Goal: Task Accomplishment & Management: Manage account settings

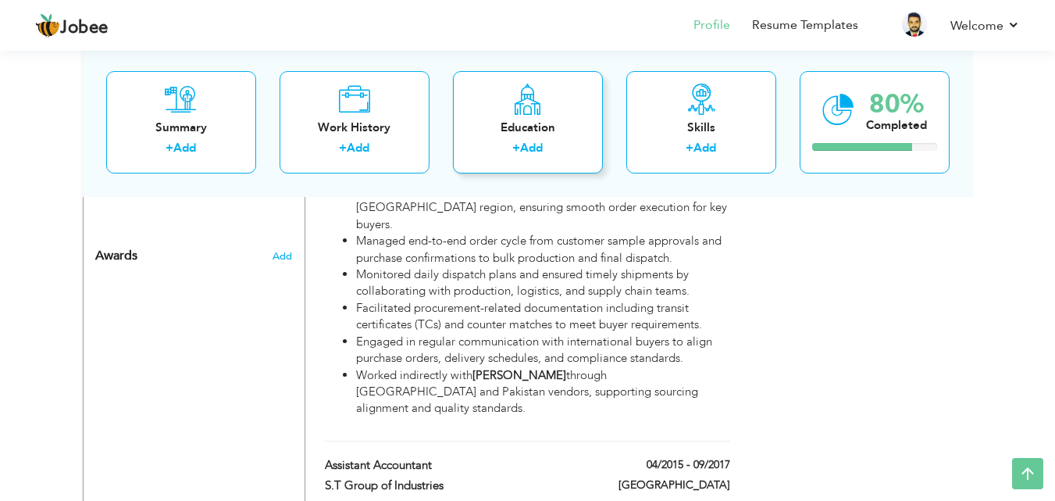
scroll to position [1165, 0]
click at [505, 127] on div "Education" at bounding box center [528, 127] width 125 height 16
radio input "true"
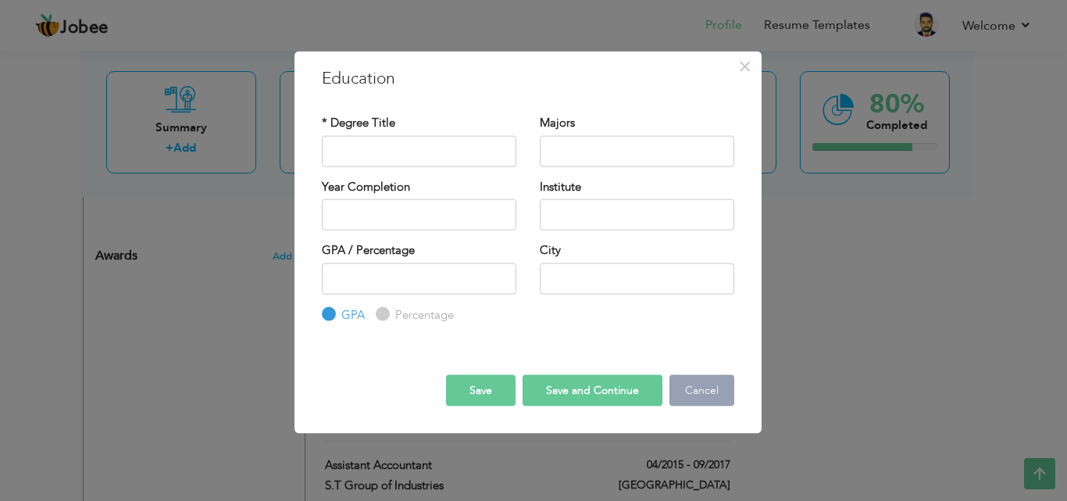
click at [712, 394] on button "Cancel" at bounding box center [701, 390] width 65 height 31
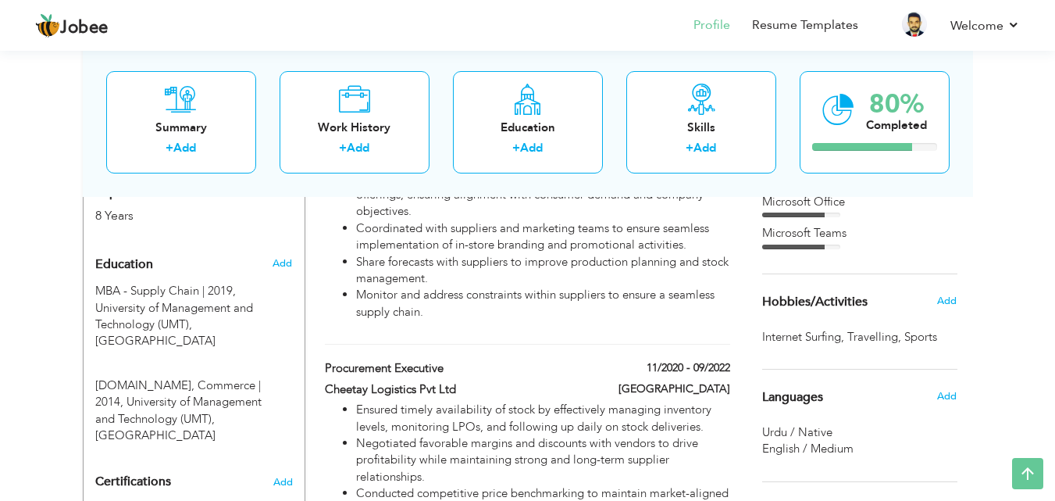
scroll to position [625, 0]
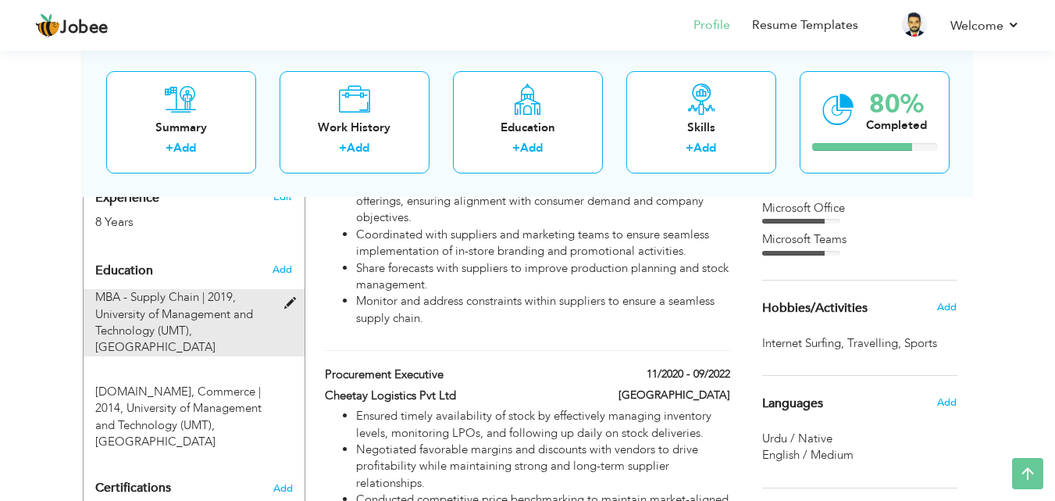
click at [287, 298] on span at bounding box center [294, 304] width 20 height 12
type input "MBA - Supply Chain"
type input "2019"
type input "University of Management and Technology (UMT), [GEOGRAPHIC_DATA]"
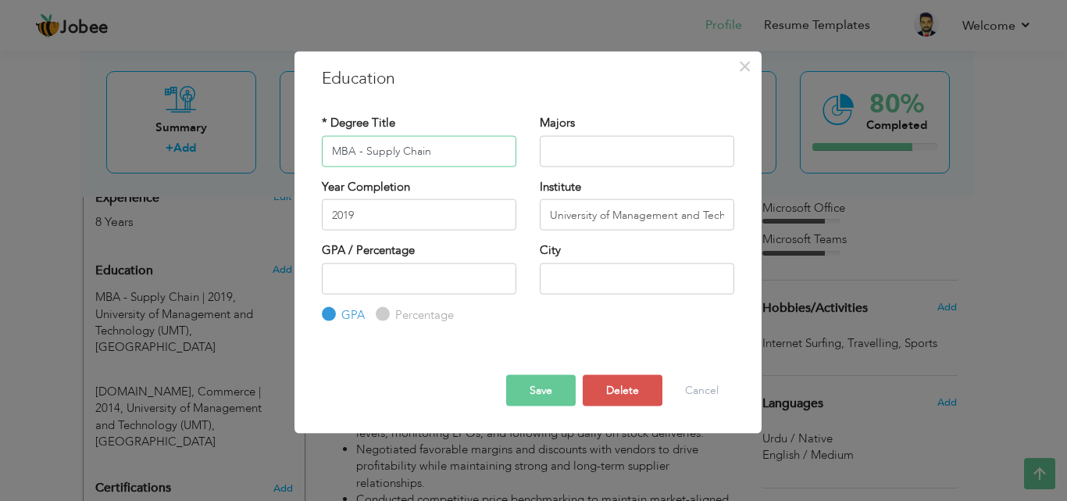
click at [365, 152] on input "MBA - Supply Chain" at bounding box center [419, 150] width 195 height 31
type input "MBA"
click at [565, 147] on input "text" at bounding box center [637, 150] width 195 height 31
paste input "Supply Chain"
type input "Supply Chain"
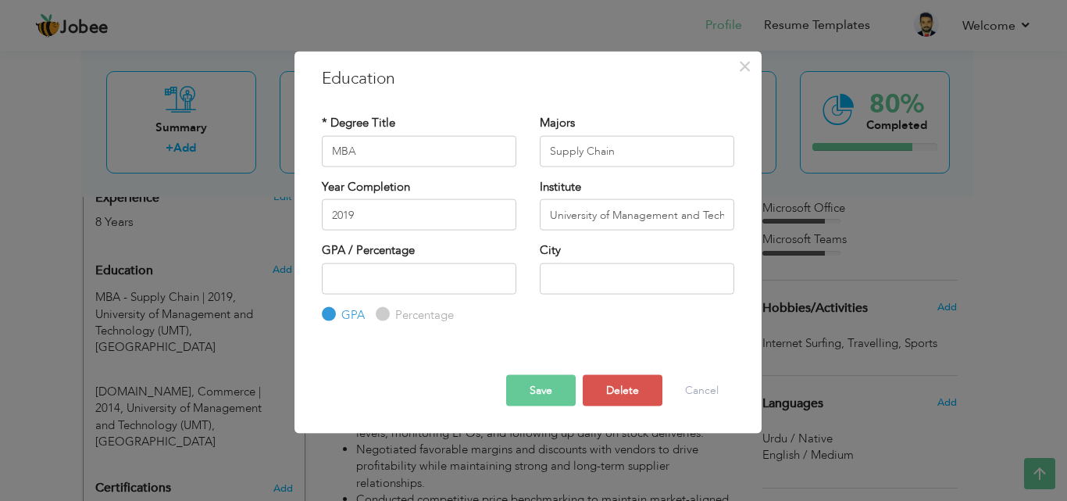
click at [539, 375] on button "Save" at bounding box center [541, 390] width 70 height 31
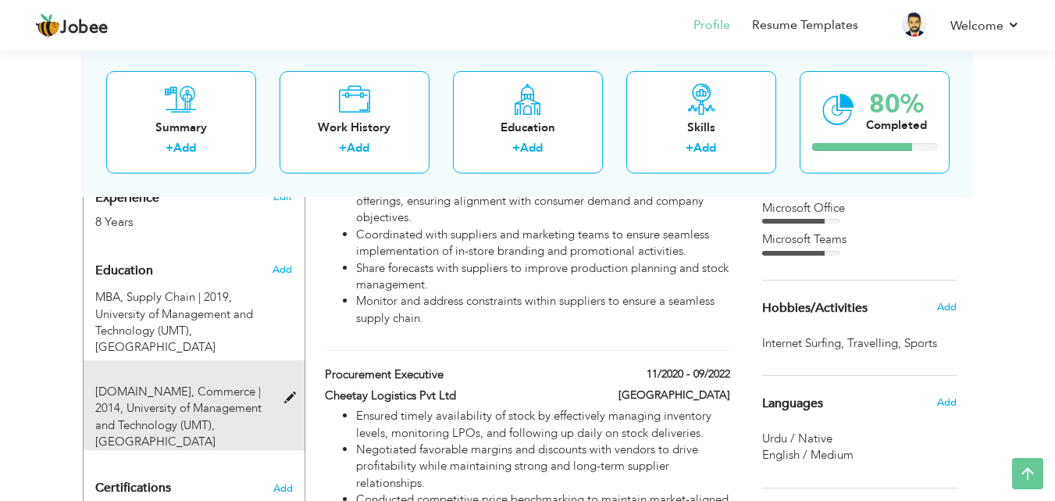
click at [293, 392] on span at bounding box center [294, 398] width 20 height 12
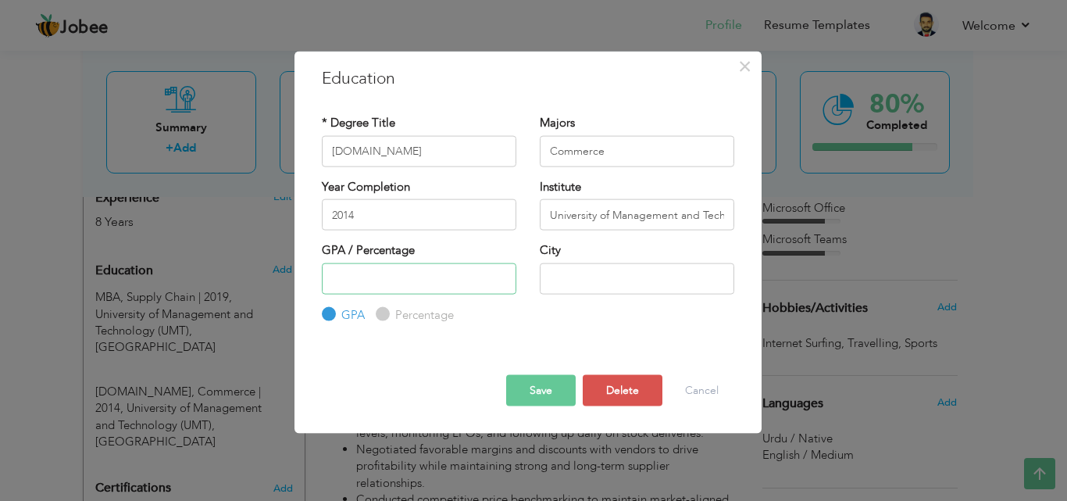
click at [419, 285] on input "number" at bounding box center [419, 277] width 195 height 31
click at [715, 395] on button "Cancel" at bounding box center [701, 390] width 65 height 31
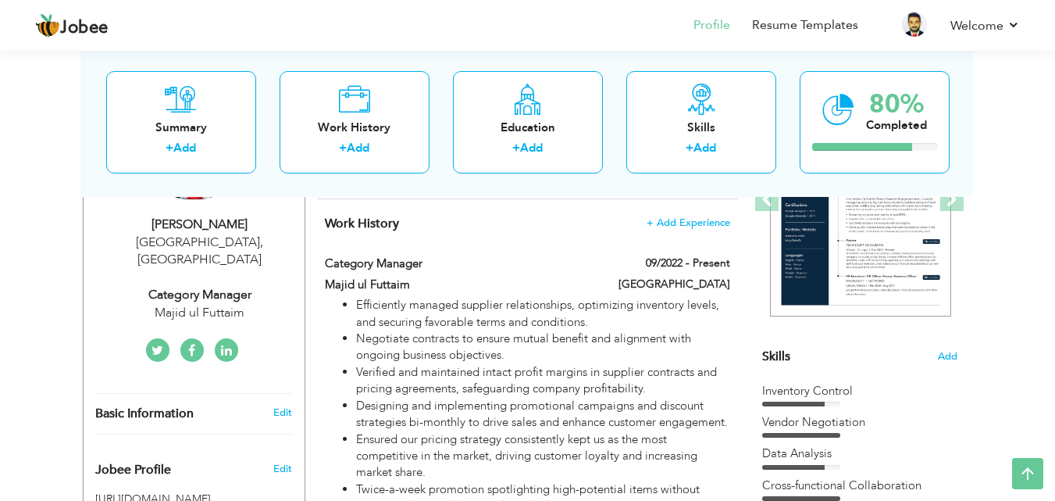
scroll to position [35, 0]
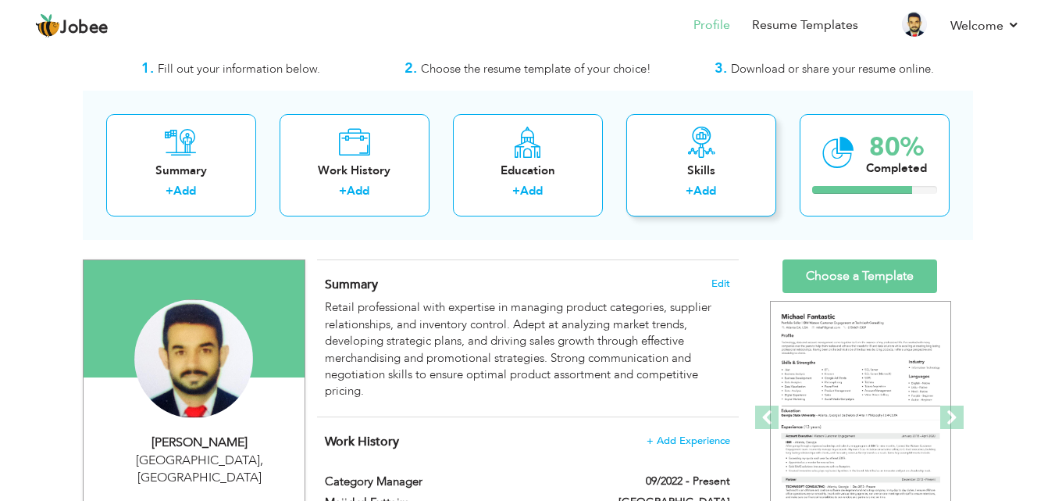
click at [683, 180] on div "Skills + Add" at bounding box center [701, 165] width 150 height 102
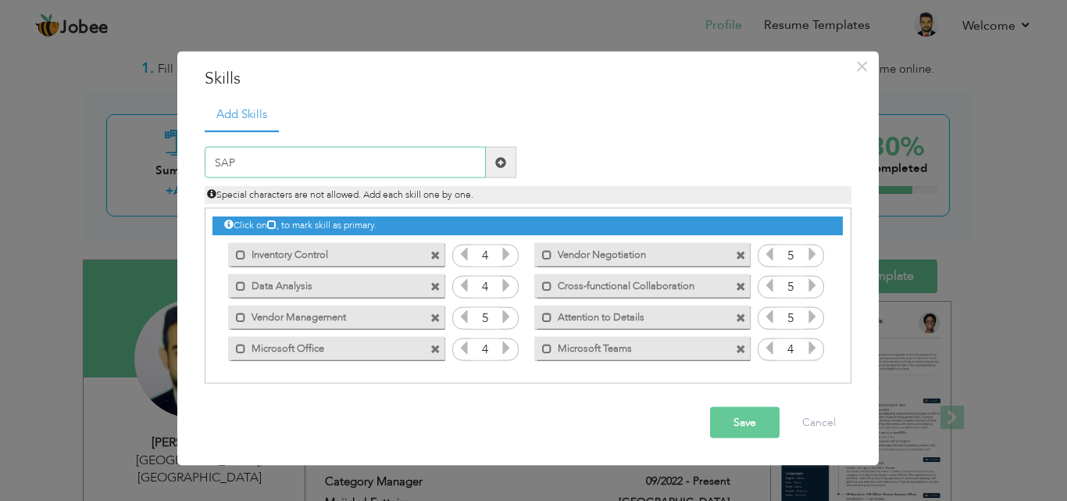
type input "SAP"
click at [501, 161] on span at bounding box center [500, 161] width 11 height 11
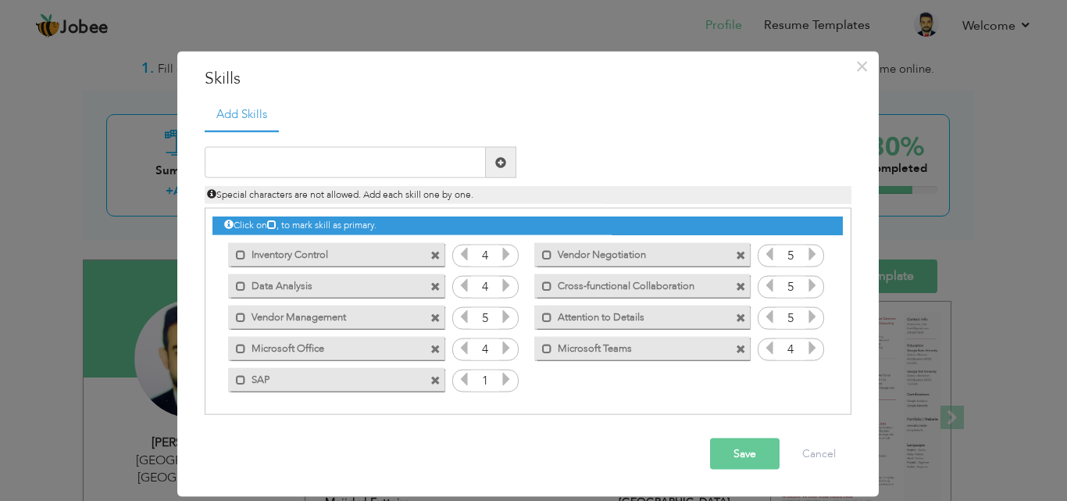
click at [506, 383] on icon at bounding box center [506, 379] width 14 height 14
click at [748, 455] on button "Save" at bounding box center [745, 453] width 70 height 31
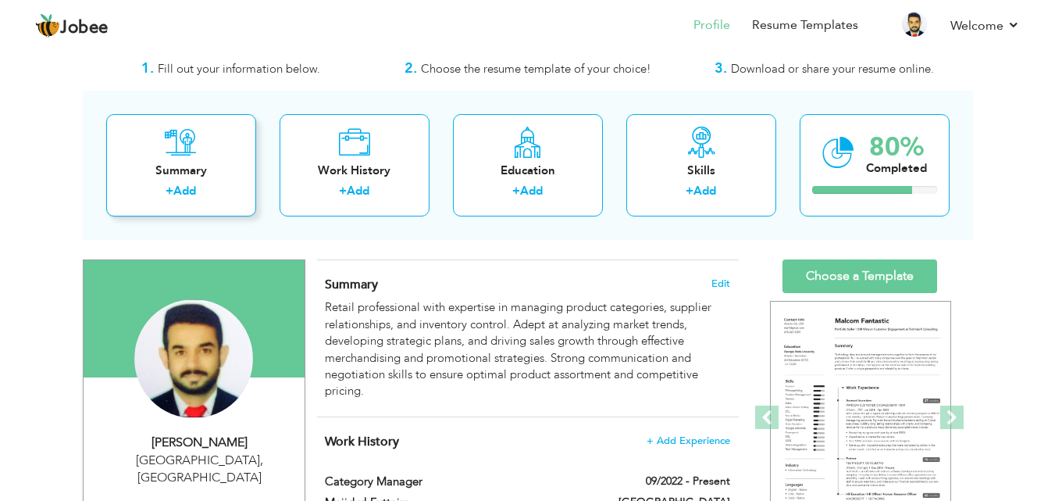
click at [185, 136] on icon at bounding box center [181, 142] width 32 height 31
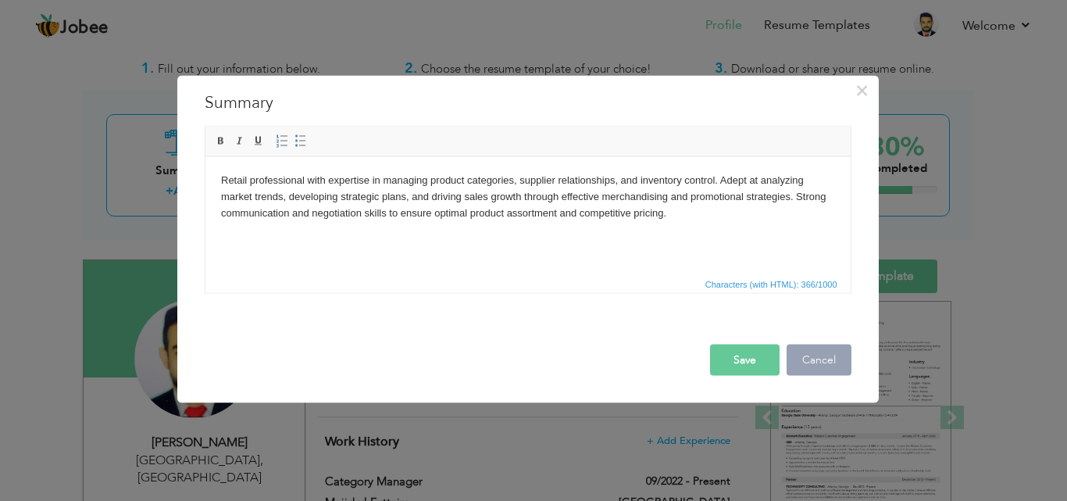
click at [817, 354] on button "Cancel" at bounding box center [819, 359] width 65 height 31
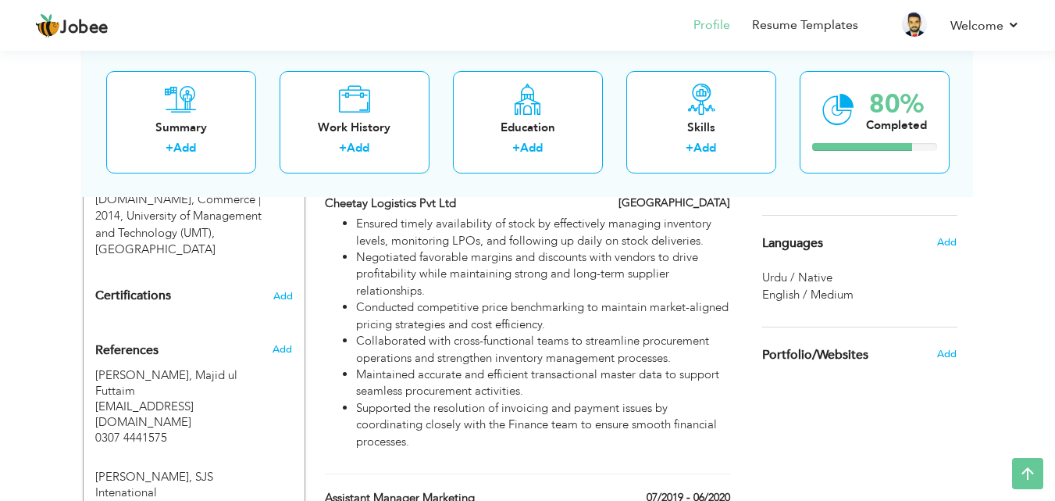
scroll to position [887, 0]
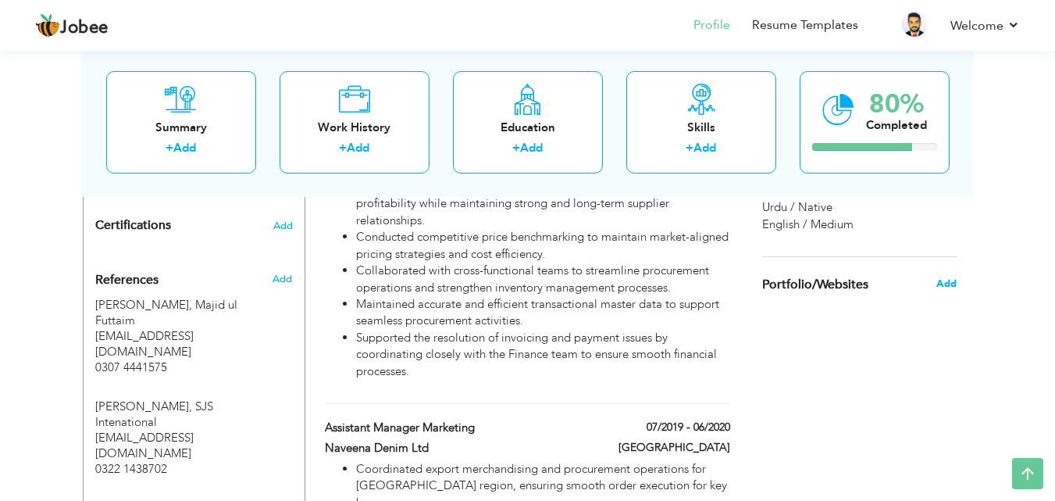
click at [952, 281] on span "Add" at bounding box center [947, 284] width 20 height 14
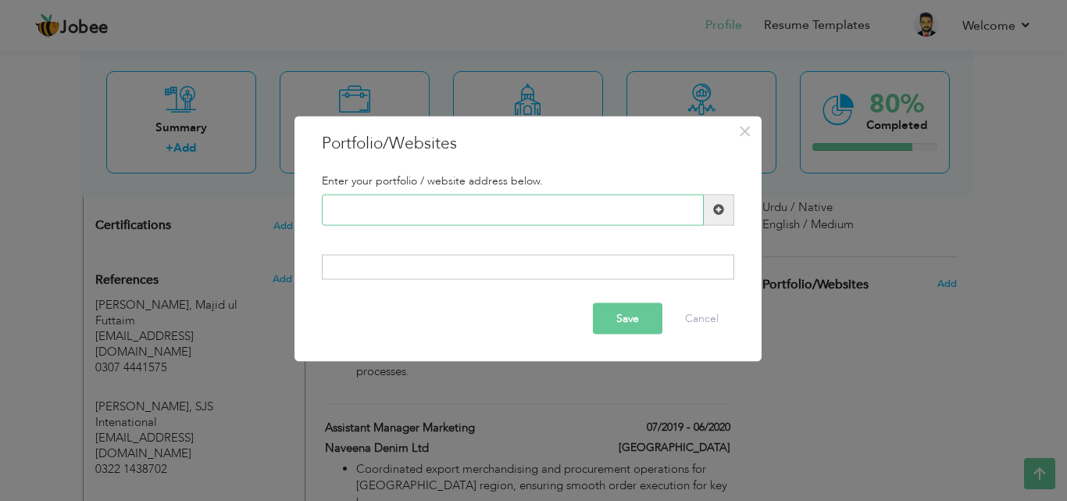
click at [545, 223] on input "text" at bounding box center [513, 209] width 382 height 31
click at [691, 330] on button "Cancel" at bounding box center [701, 318] width 65 height 31
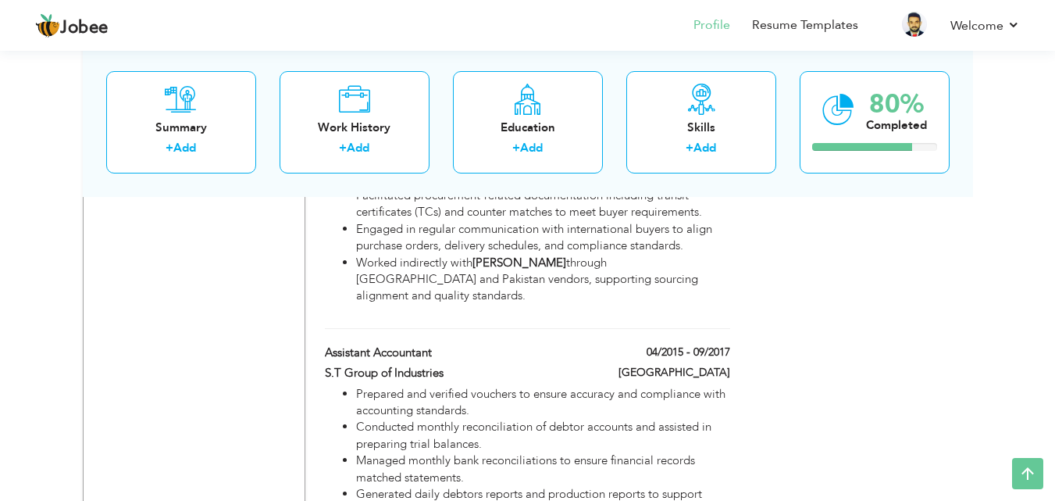
scroll to position [1438, 0]
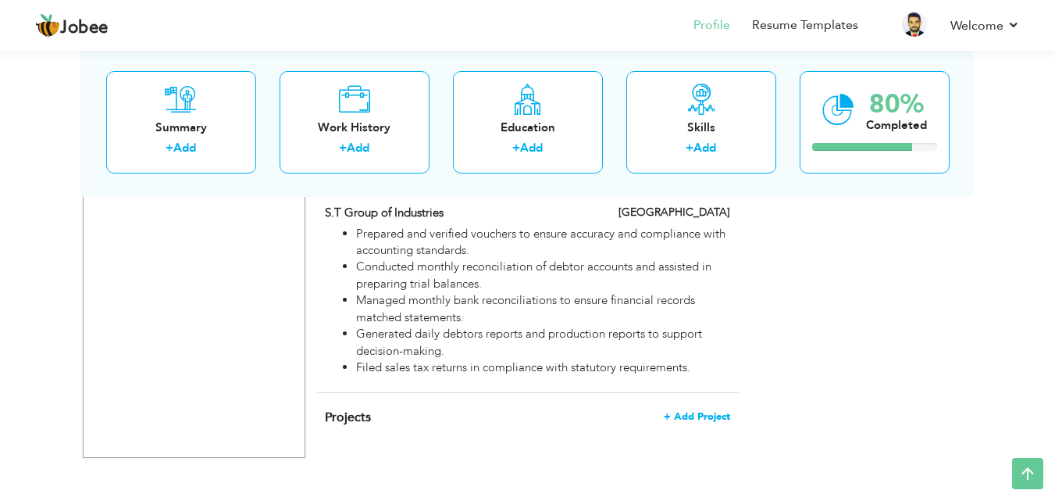
click at [693, 411] on span "+ Add Project" at bounding box center [697, 416] width 66 height 11
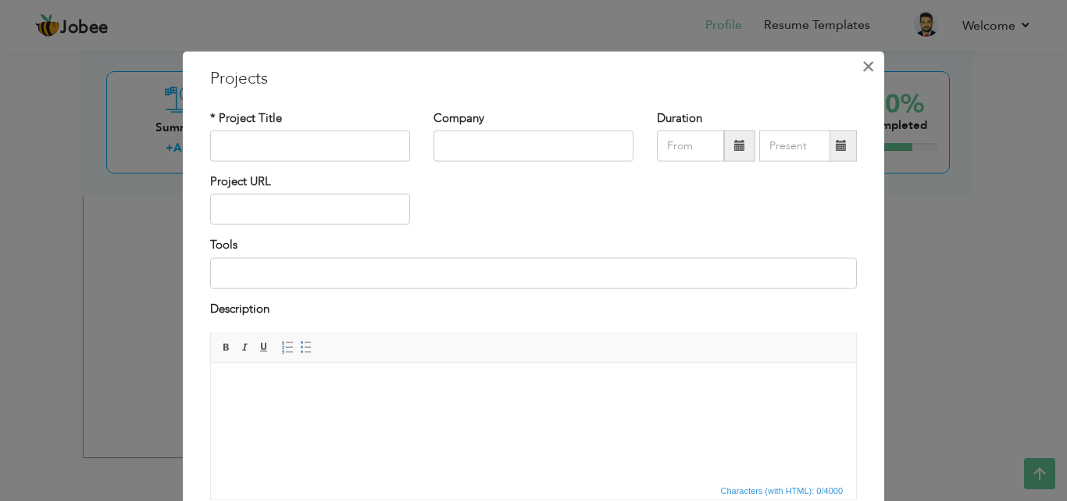
click at [862, 72] on span "×" at bounding box center [868, 66] width 13 height 28
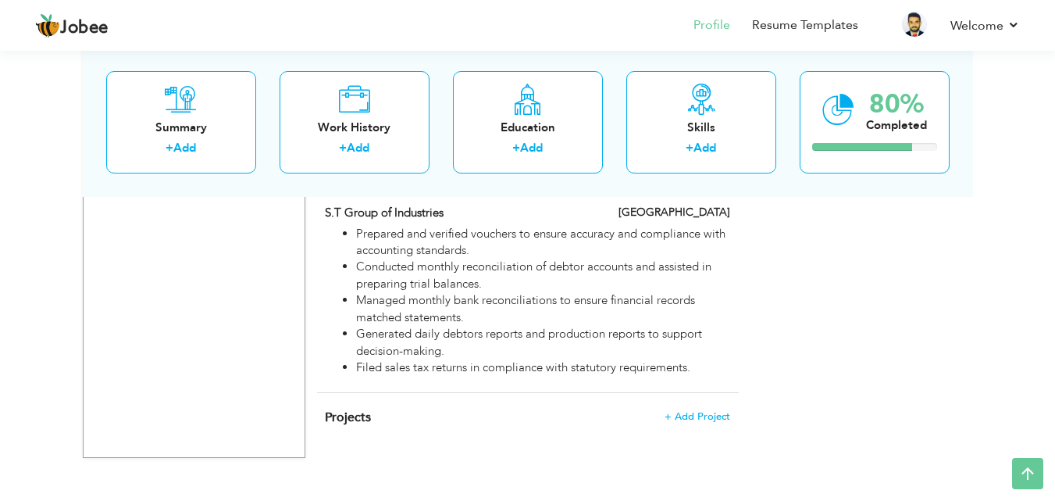
click at [35, 50] on header "Jobee Profile Resume Templates Resume Templates Cover Letters About My Resume W…" at bounding box center [527, 25] width 1055 height 52
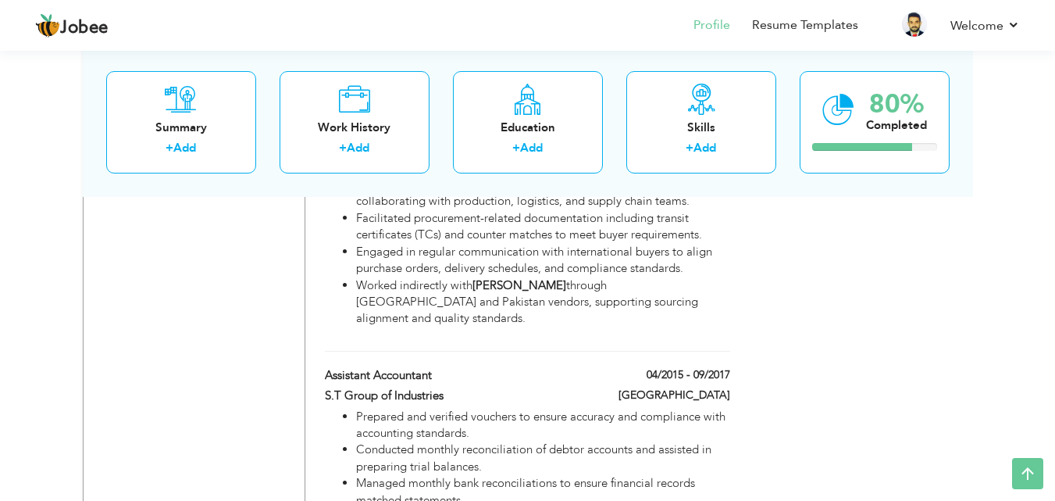
scroll to position [1252, 0]
